Goal: Task Accomplishment & Management: Manage account settings

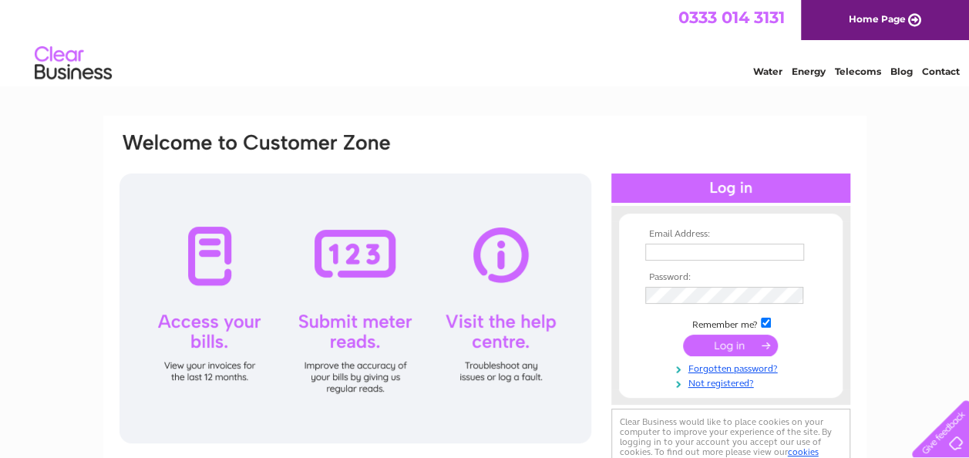
type input "[EMAIL_ADDRESS][DOMAIN_NAME]"
click at [719, 190] on div at bounding box center [731, 188] width 239 height 29
click at [724, 352] on input "submit" at bounding box center [730, 346] width 95 height 22
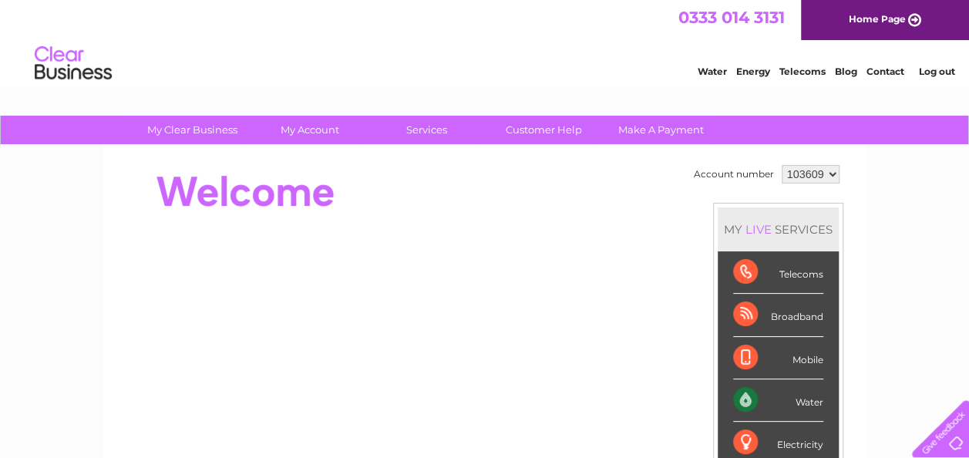
click at [725, 346] on li "Mobile" at bounding box center [778, 358] width 121 height 42
click at [780, 281] on div "Telecoms" at bounding box center [778, 272] width 90 height 42
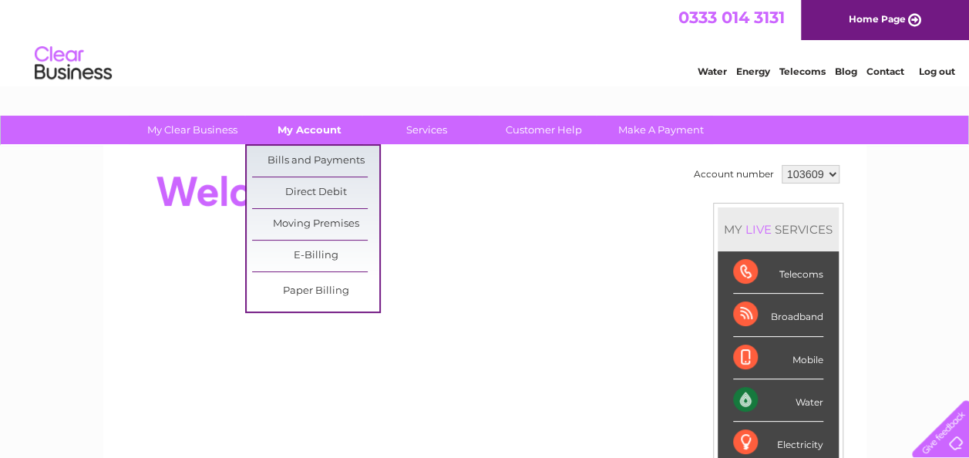
click at [329, 125] on link "My Account" at bounding box center [309, 130] width 127 height 29
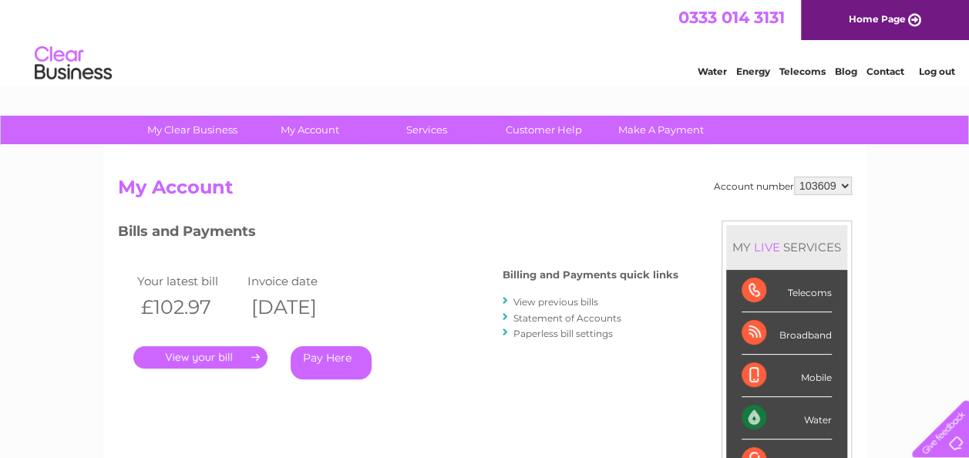
click at [224, 346] on link "." at bounding box center [200, 357] width 134 height 22
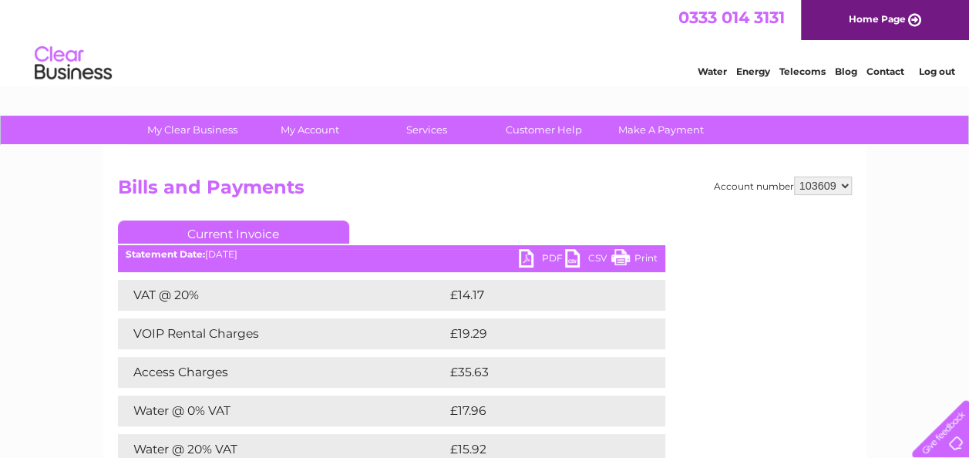
click at [544, 258] on link "PDF" at bounding box center [542, 260] width 46 height 22
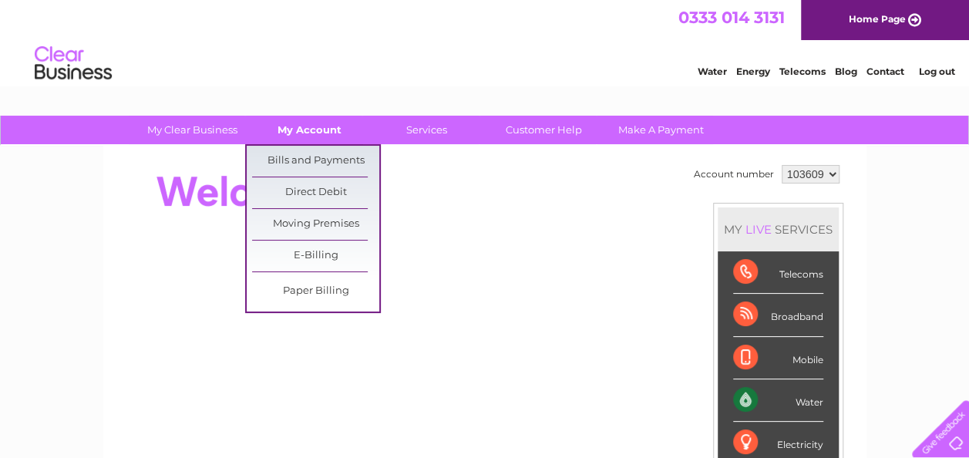
click at [321, 126] on link "My Account" at bounding box center [309, 130] width 127 height 29
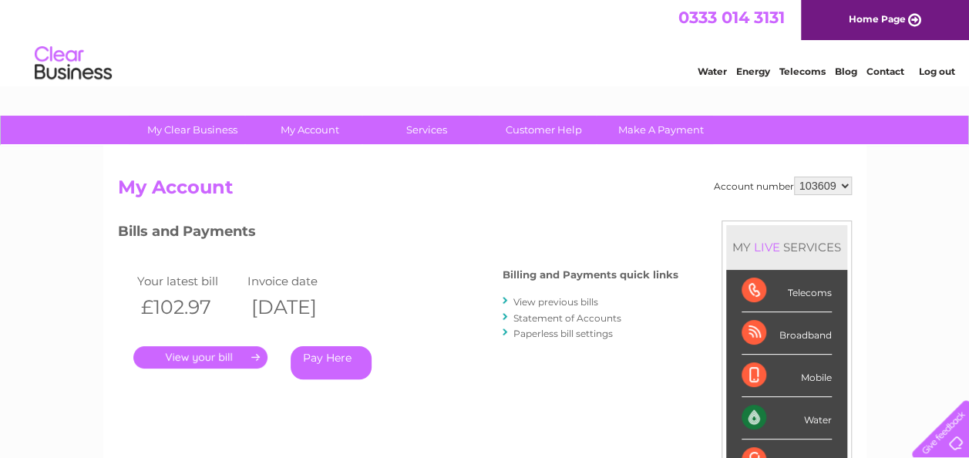
click at [214, 353] on link "." at bounding box center [200, 357] width 134 height 22
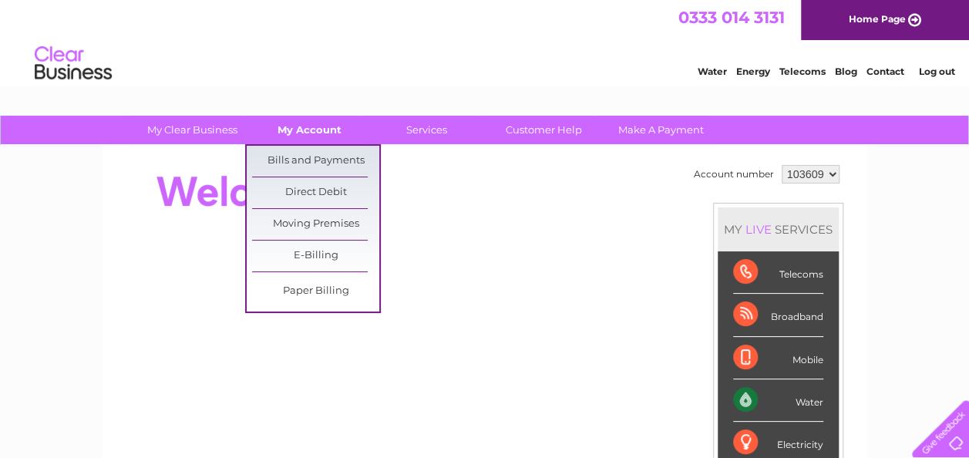
click at [333, 119] on link "My Account" at bounding box center [309, 130] width 127 height 29
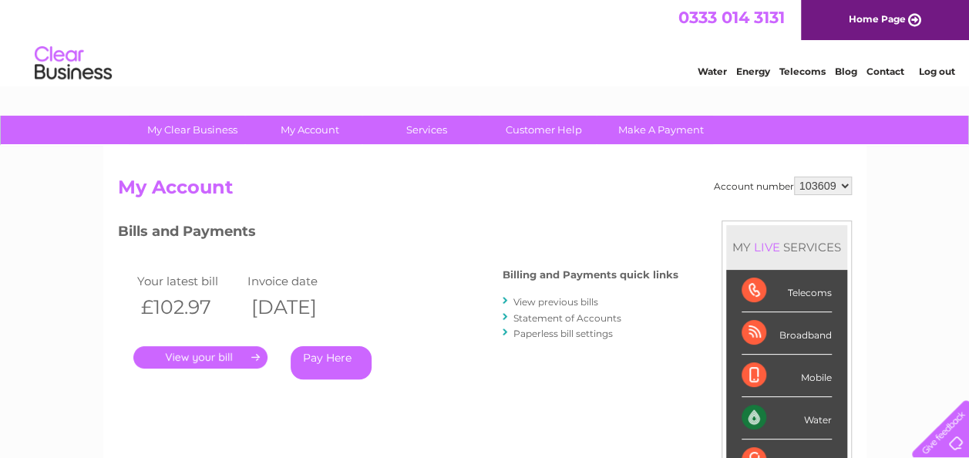
click at [573, 430] on div "Account number 103609 My Account MY LIVE SERVICES Telecoms Broadband Mobile Wat…" at bounding box center [485, 409] width 734 height 464
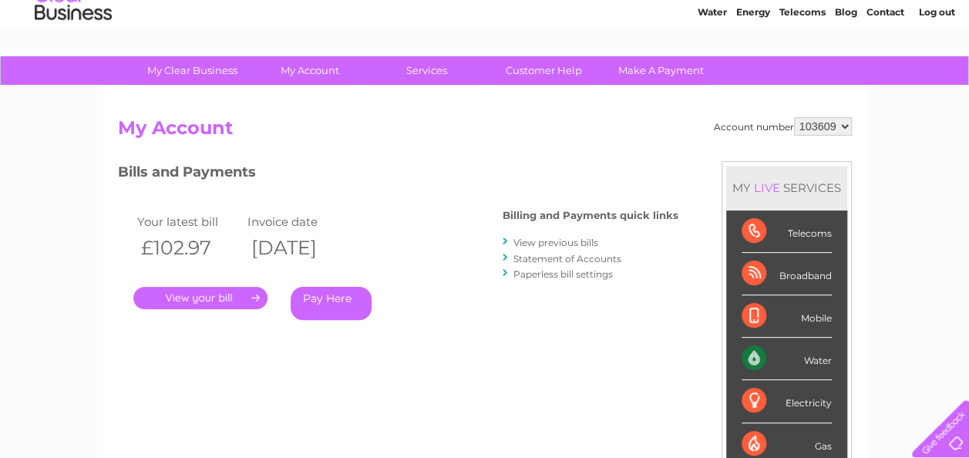
scroll to position [31, 0]
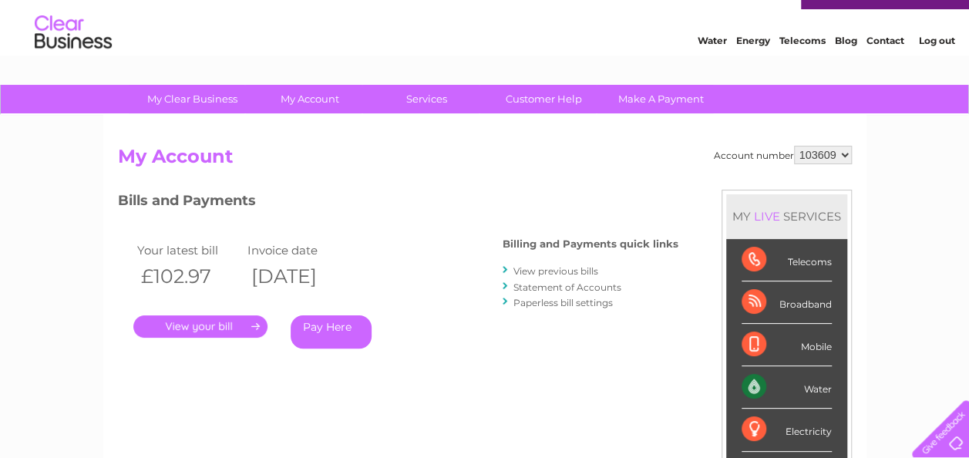
click at [233, 320] on link "." at bounding box center [200, 326] width 134 height 22
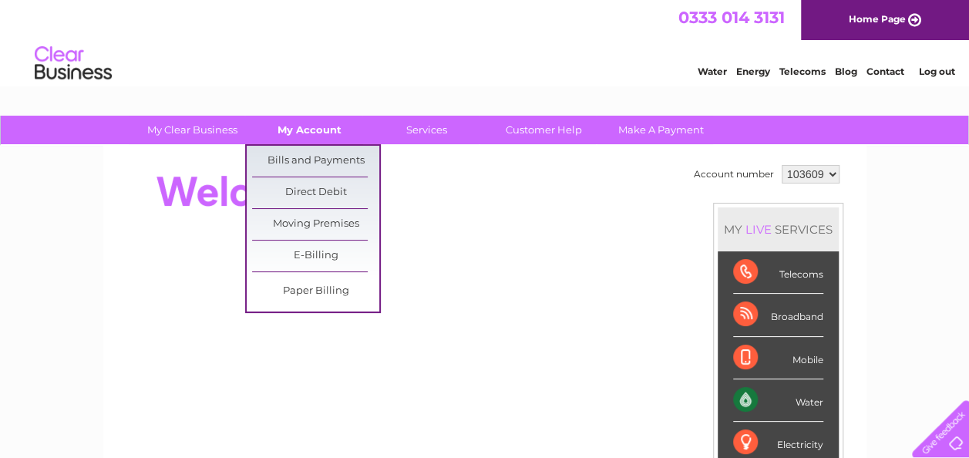
click at [325, 130] on link "My Account" at bounding box center [309, 130] width 127 height 29
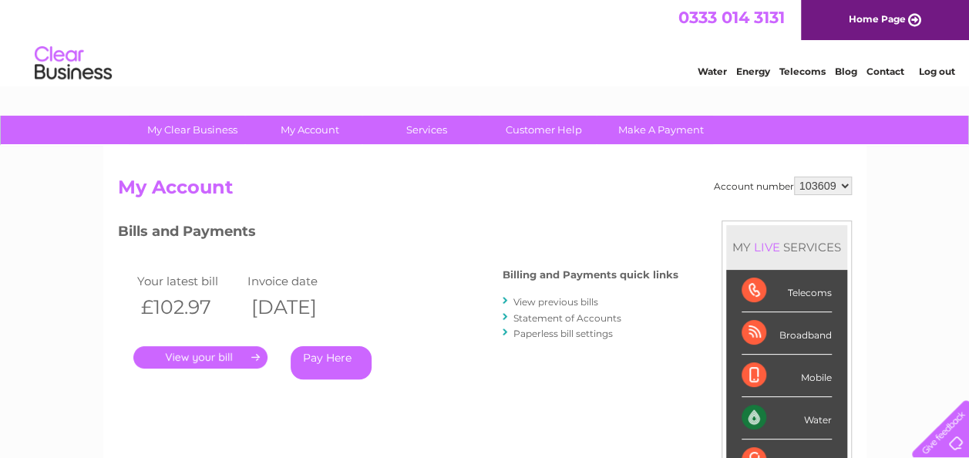
click at [199, 366] on link "." at bounding box center [200, 357] width 134 height 22
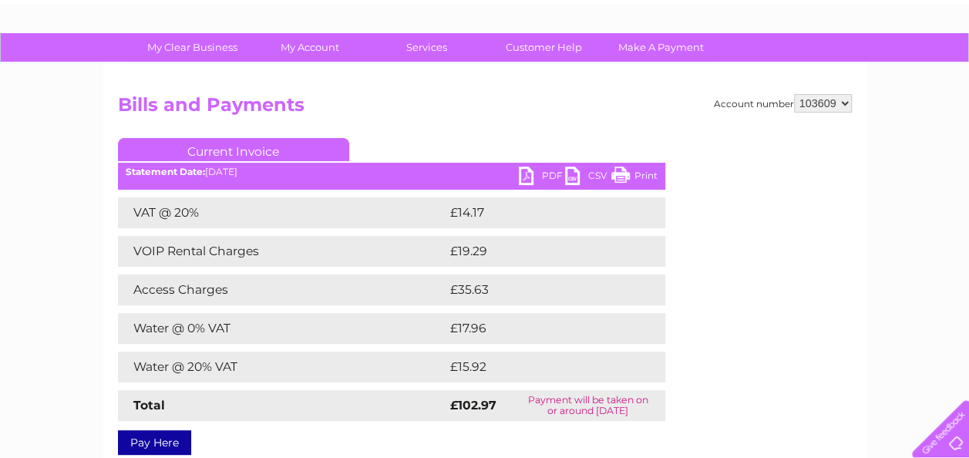
scroll to position [93, 0]
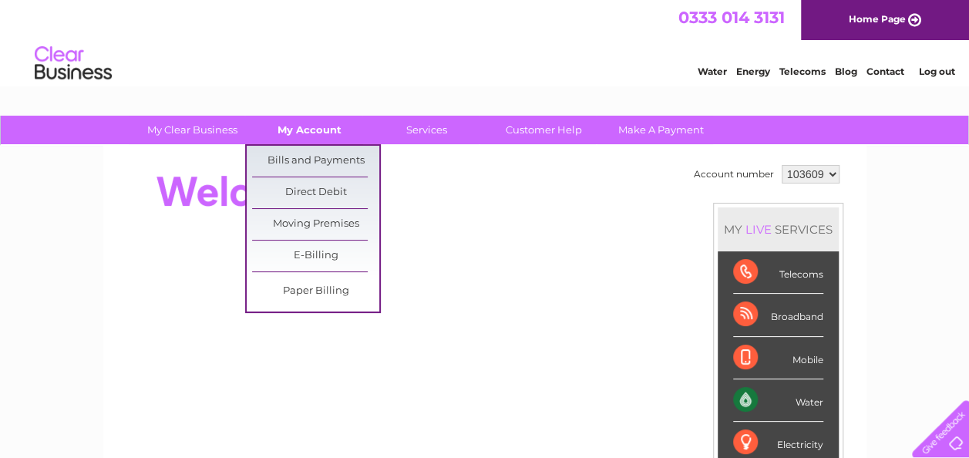
click at [305, 126] on link "My Account" at bounding box center [309, 130] width 127 height 29
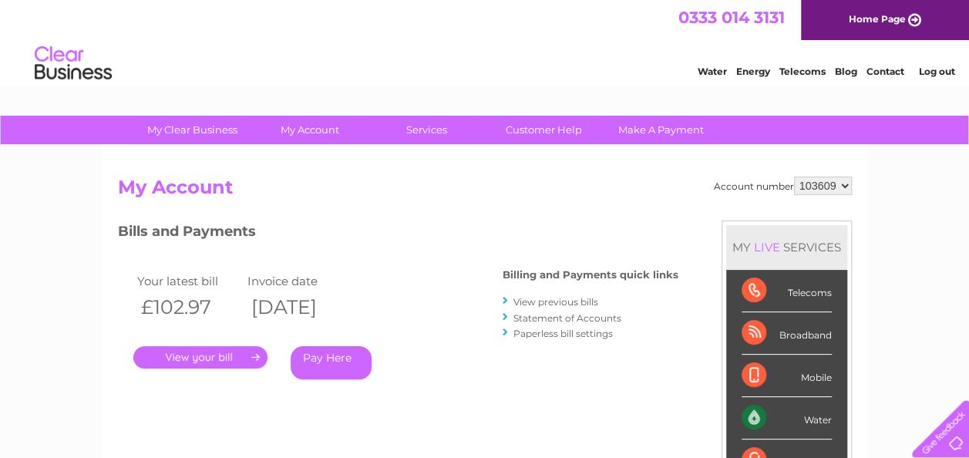
click at [213, 349] on link "." at bounding box center [200, 357] width 134 height 22
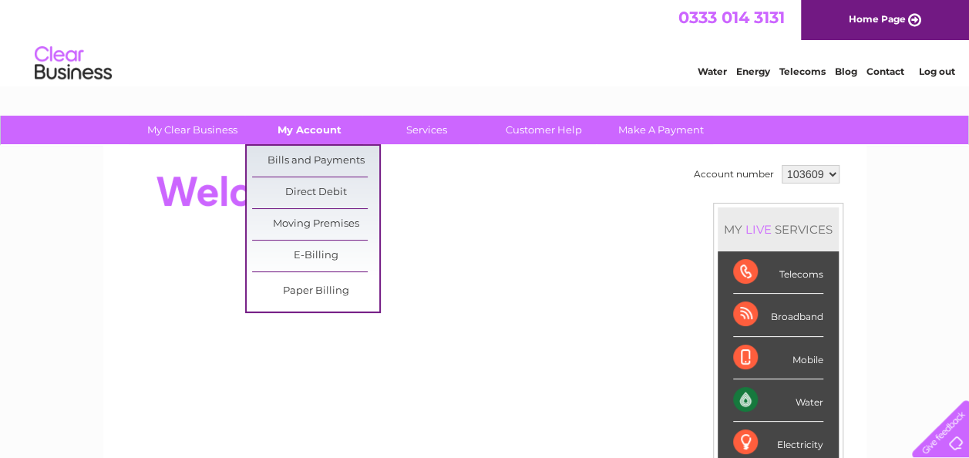
click at [332, 130] on link "My Account" at bounding box center [309, 130] width 127 height 29
